Goal: Check status: Check status

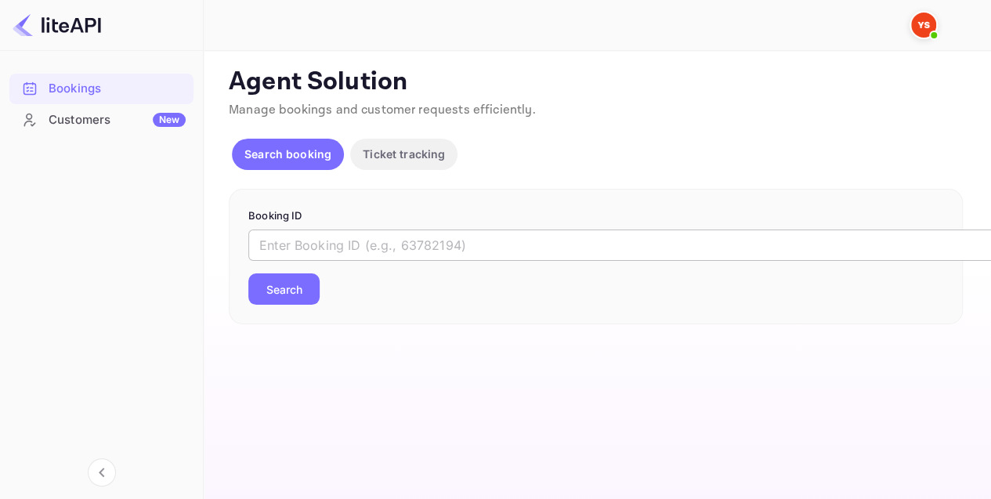
click at [348, 248] on input "text" at bounding box center [639, 245] width 783 height 31
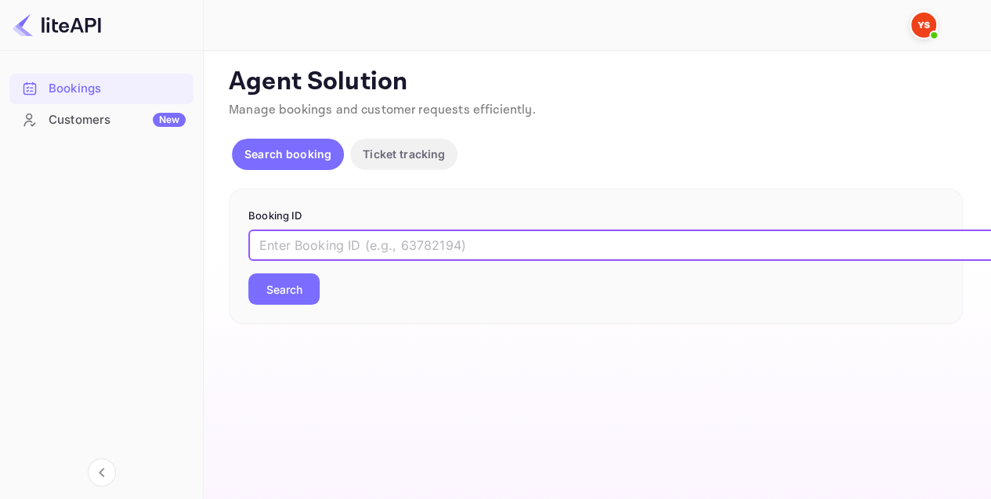
paste input "SopNRbyL0"
type input "SopNRbyL0"
click at [268, 287] on button "Search" at bounding box center [283, 288] width 71 height 31
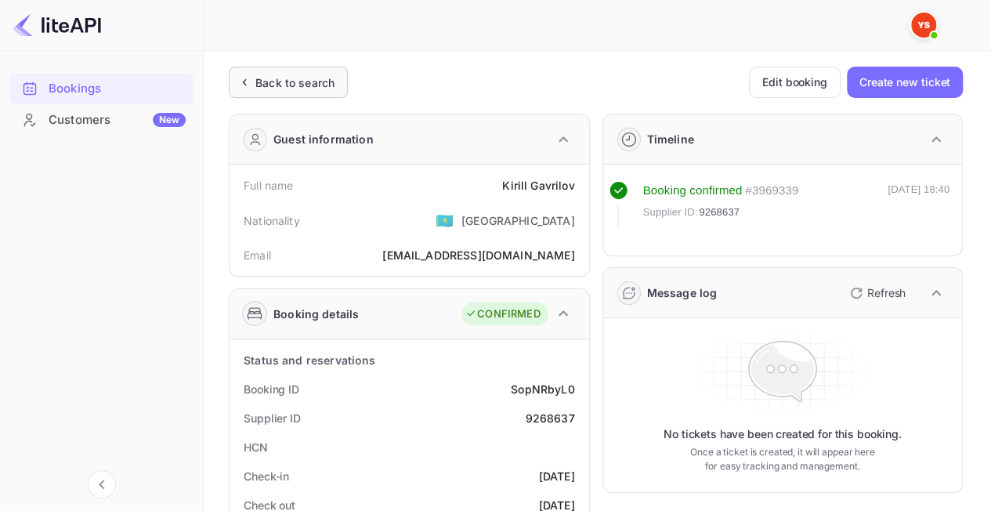
click at [301, 86] on div "Back to search" at bounding box center [294, 82] width 79 height 16
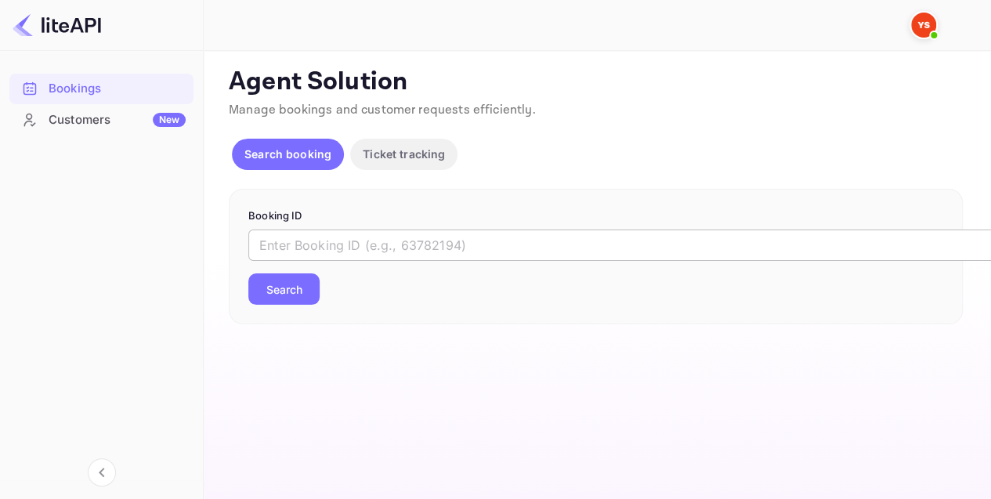
click at [387, 250] on input "text" at bounding box center [639, 245] width 783 height 31
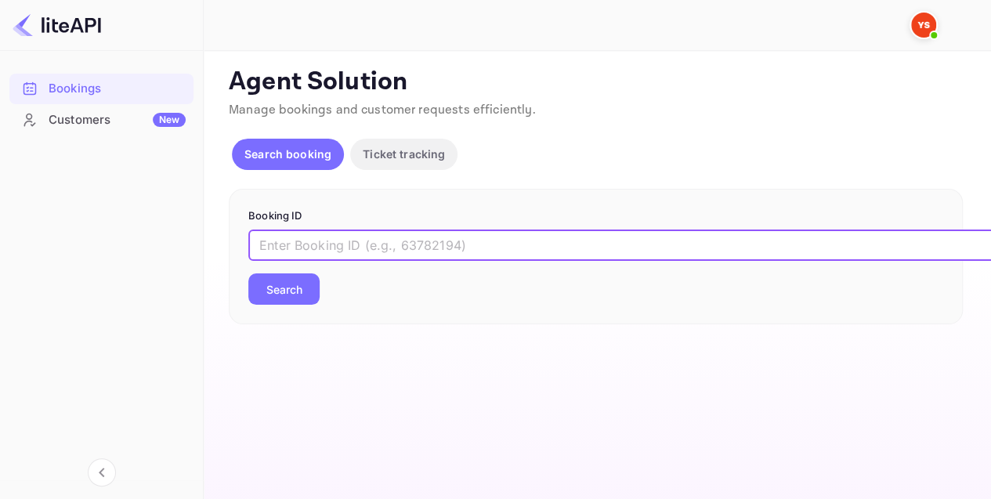
paste input "9034811"
type input "9034811"
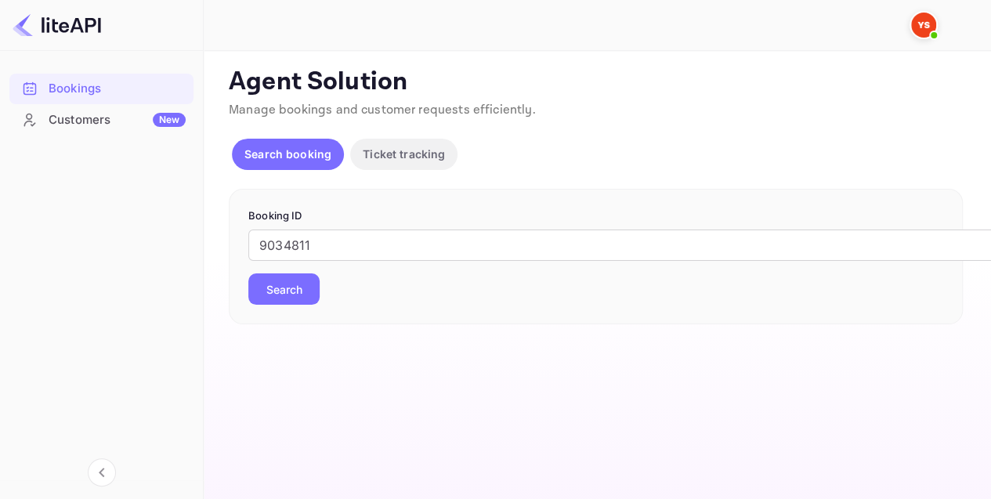
click at [290, 284] on button "Search" at bounding box center [283, 288] width 71 height 31
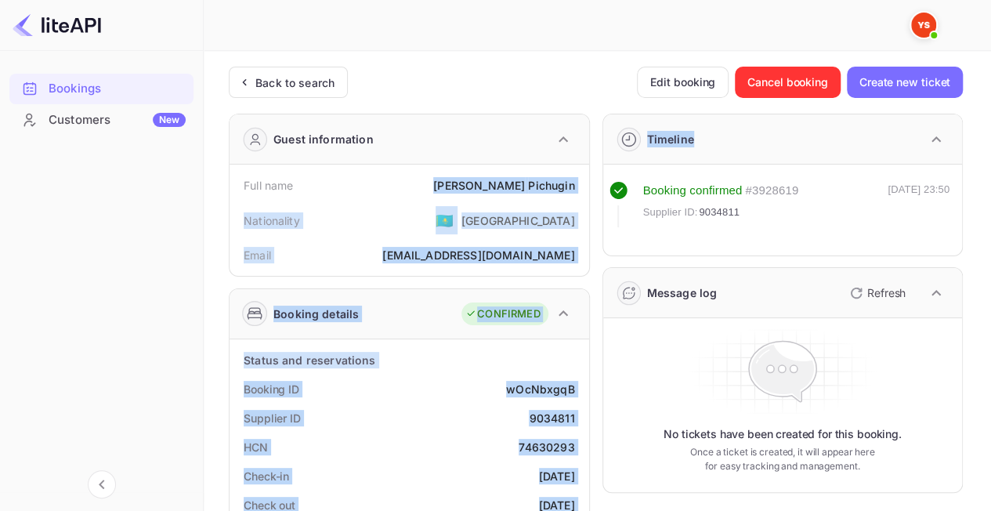
drag, startPoint x: 487, startPoint y: 185, endPoint x: 591, endPoint y: 185, distance: 104.2
click at [575, 185] on div "Full name [PERSON_NAME]" at bounding box center [409, 185] width 347 height 29
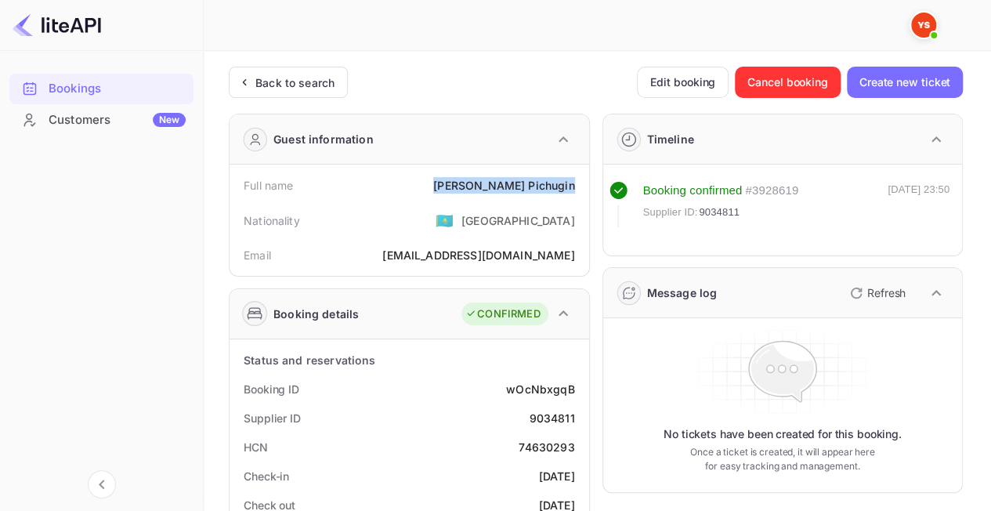
drag, startPoint x: 578, startPoint y: 183, endPoint x: 484, endPoint y: 179, distance: 94.1
click at [484, 179] on div "Full name [PERSON_NAME]" at bounding box center [409, 185] width 347 height 29
copy div "[PERSON_NAME]"
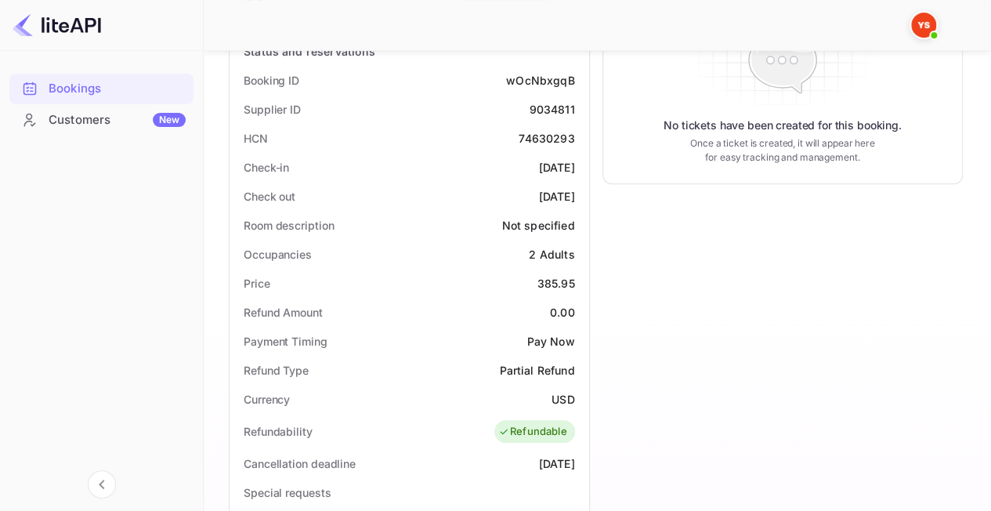
scroll to position [309, 0]
drag, startPoint x: 522, startPoint y: 279, endPoint x: 584, endPoint y: 273, distance: 62.2
click at [584, 273] on div "Status and reservations Booking ID wOcNbxgqB Supplier ID 9034811 HCN 74630293 C…" at bounding box center [410, 461] width 360 height 863
copy div "385.95"
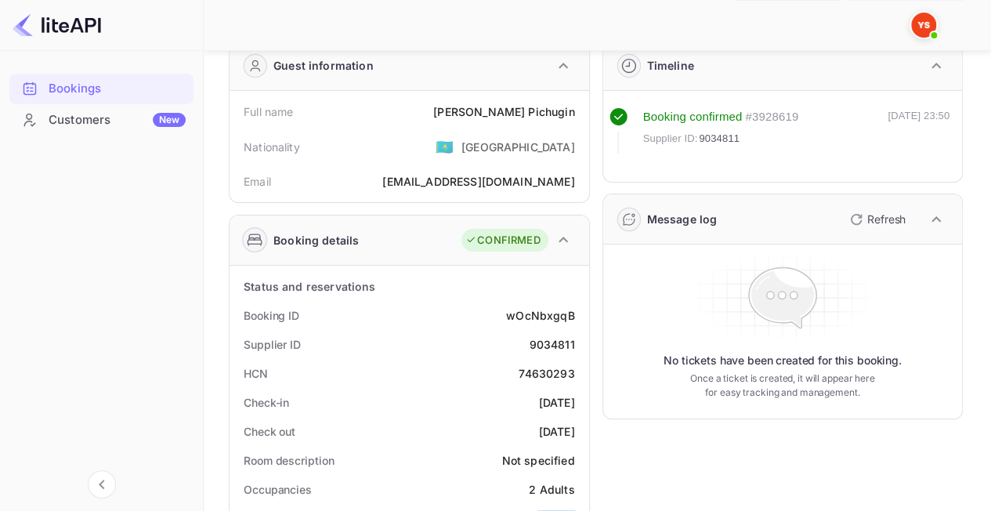
scroll to position [0, 0]
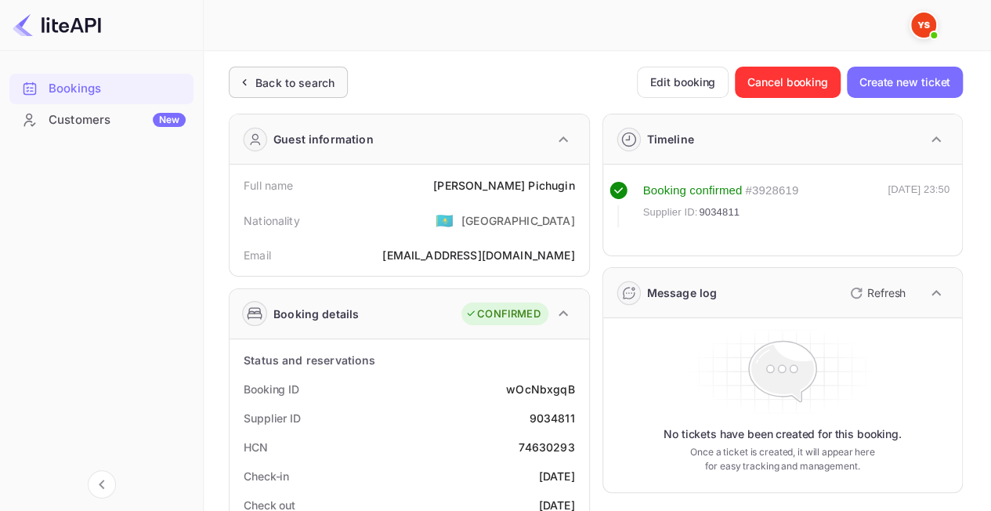
click at [269, 86] on div "Back to search" at bounding box center [294, 82] width 79 height 16
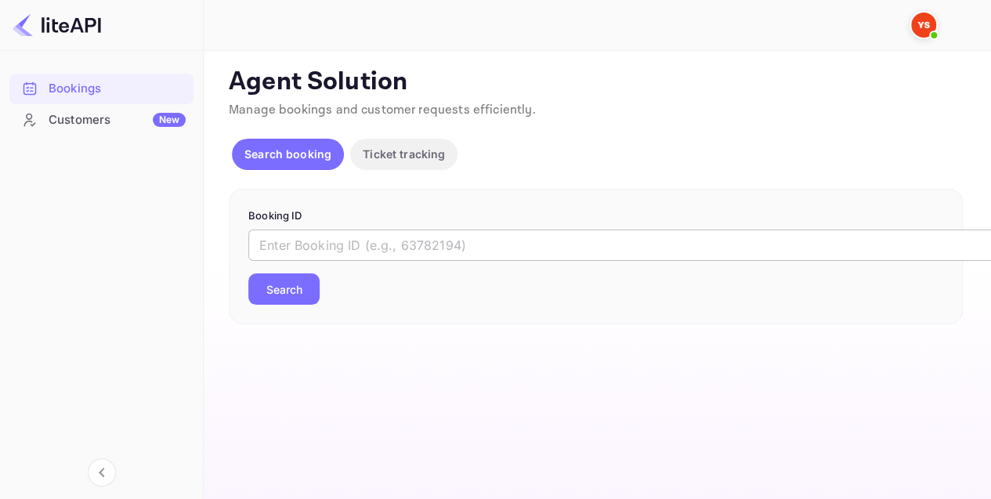
click at [365, 246] on input "text" at bounding box center [639, 245] width 783 height 31
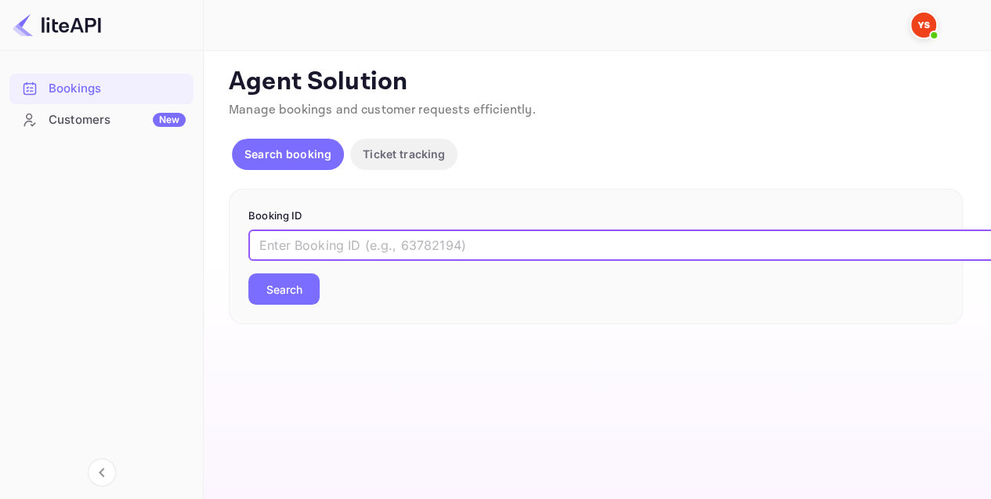
paste input "8608129"
type input "8608129"
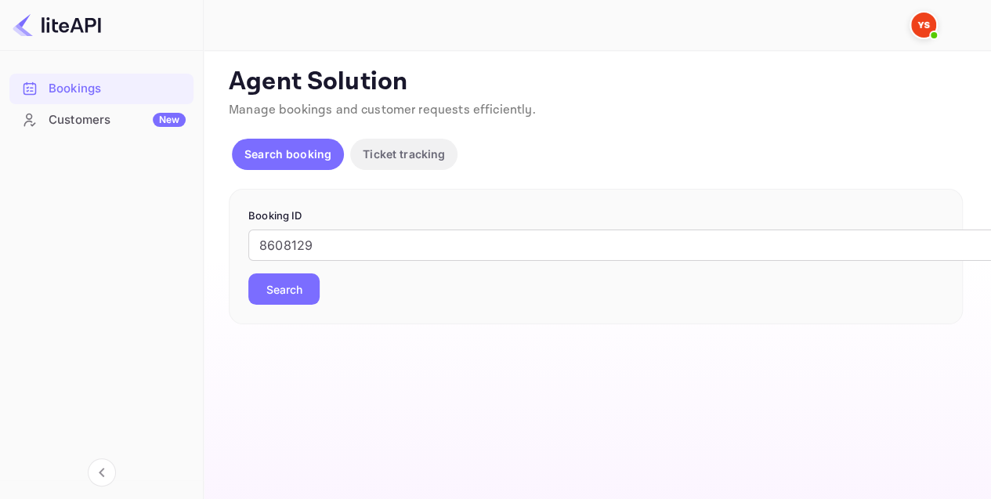
click at [266, 284] on button "Search" at bounding box center [283, 288] width 71 height 31
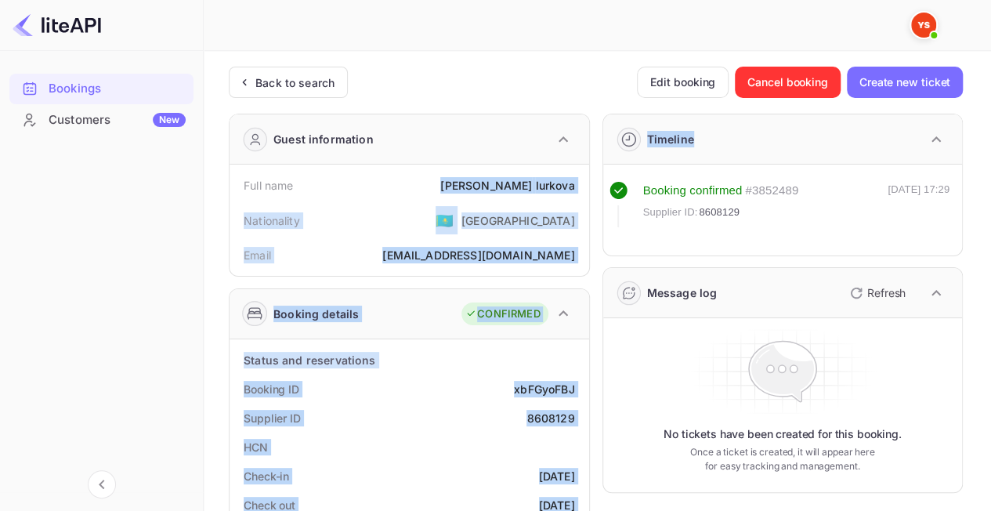
drag, startPoint x: 494, startPoint y: 178, endPoint x: 609, endPoint y: 176, distance: 114.4
click at [583, 180] on div "Full name [PERSON_NAME] Nationality 🇰🇿 [DEMOGRAPHIC_DATA] Email [EMAIL_ADDRESS]…" at bounding box center [410, 219] width 360 height 111
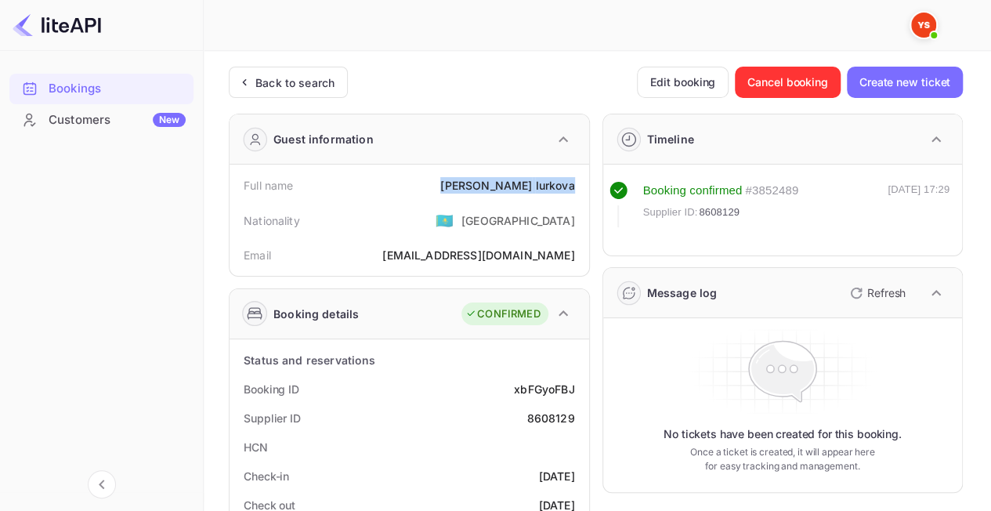
drag, startPoint x: 559, startPoint y: 182, endPoint x: 482, endPoint y: 180, distance: 77.6
click at [483, 180] on div "Full name [PERSON_NAME]" at bounding box center [409, 185] width 347 height 29
copy div "[PERSON_NAME]"
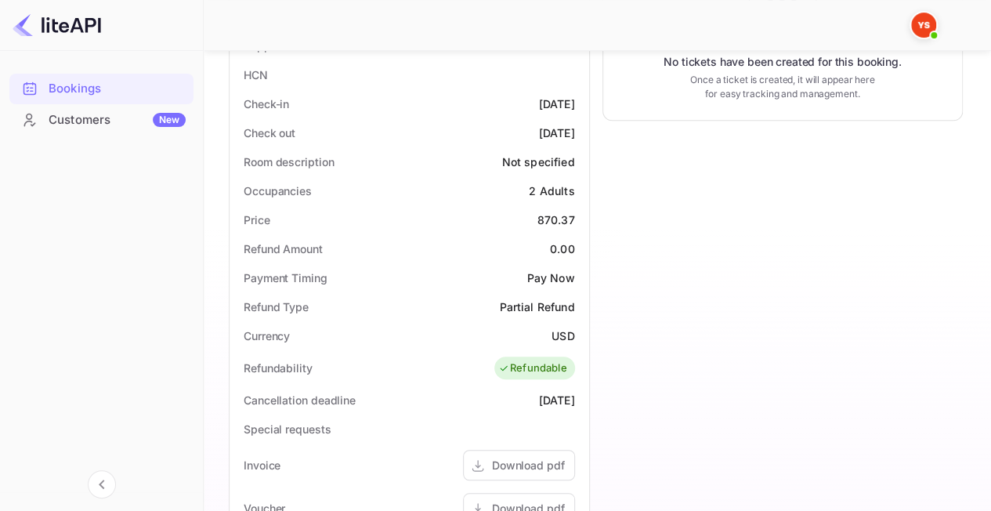
scroll to position [392, 0]
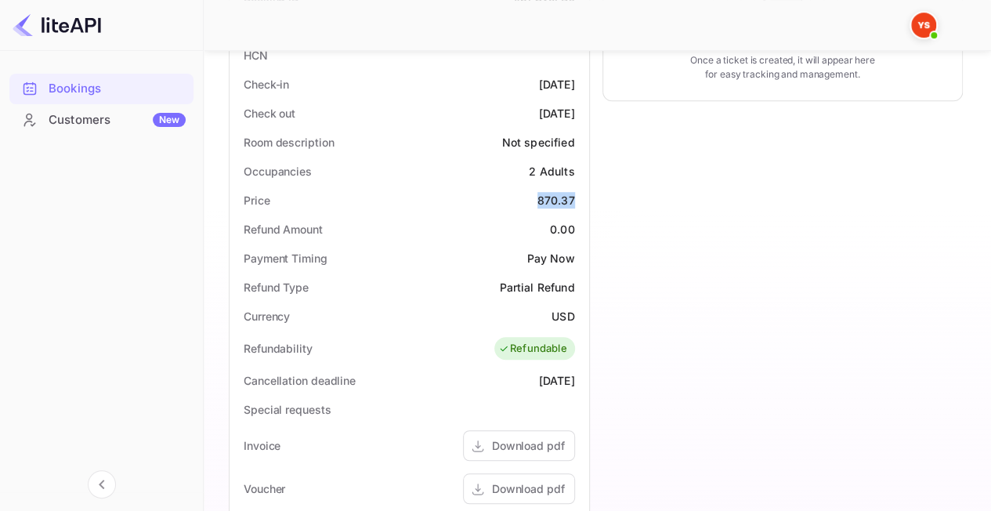
drag, startPoint x: 570, startPoint y: 194, endPoint x: 580, endPoint y: 197, distance: 10.7
click at [580, 197] on div "Price 870.37" at bounding box center [409, 200] width 347 height 29
copy div "870.37"
